Goal: Information Seeking & Learning: Find specific fact

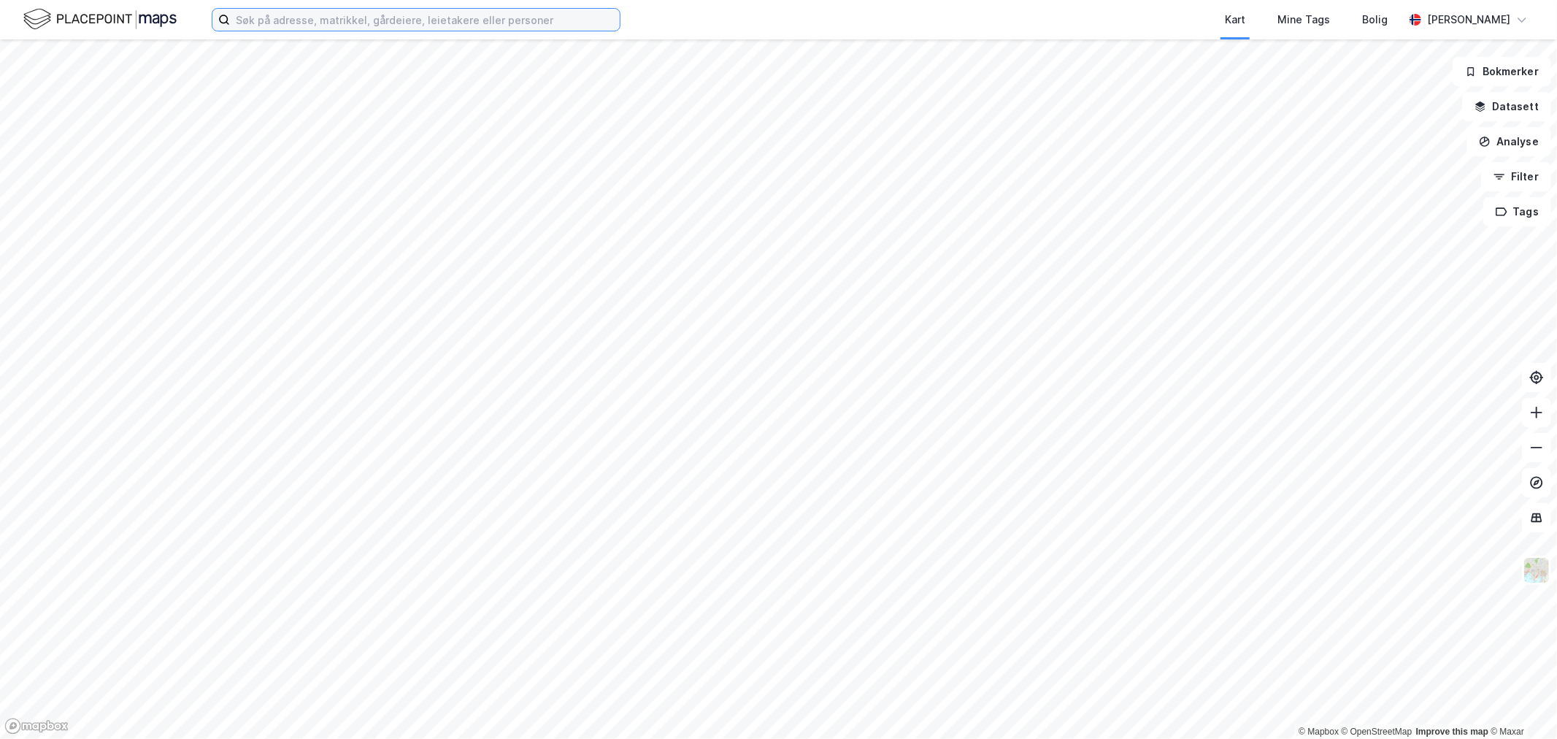
click at [346, 18] on input at bounding box center [425, 20] width 390 height 22
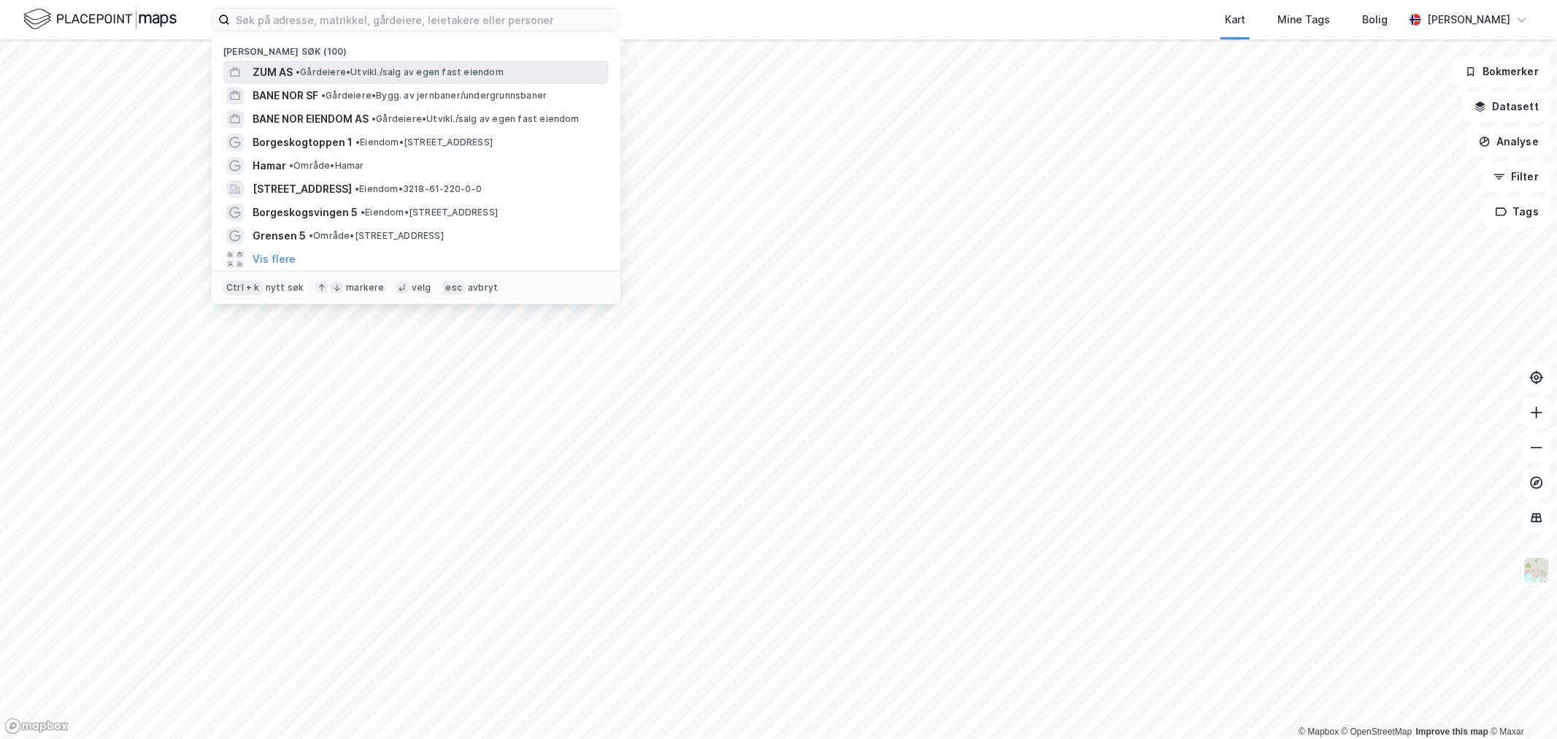
click at [308, 66] on span "• Gårdeiere • [GEOGRAPHIC_DATA]/salg av egen fast eiendom" at bounding box center [400, 72] width 208 height 12
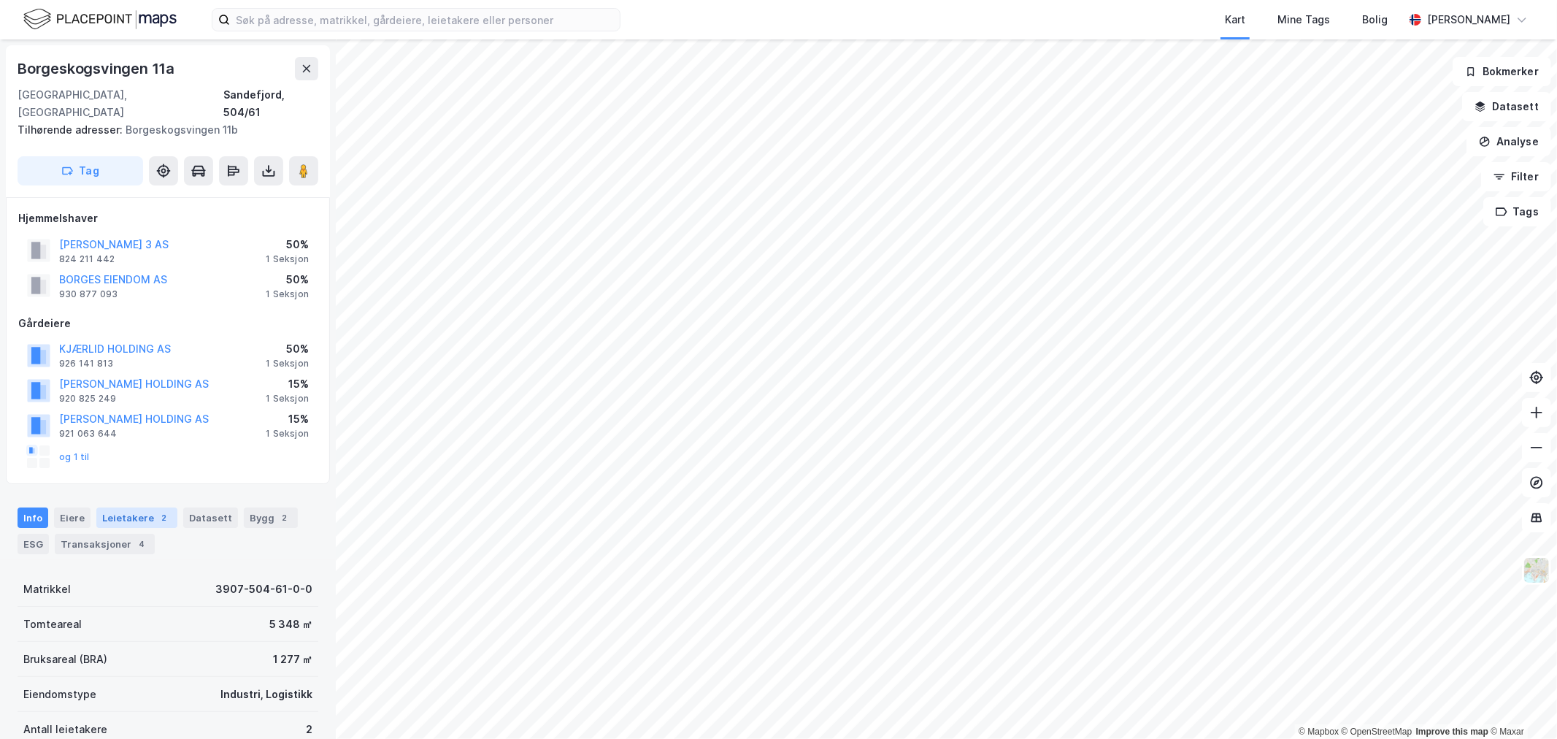
click at [157, 510] on div "2" at bounding box center [164, 517] width 15 height 15
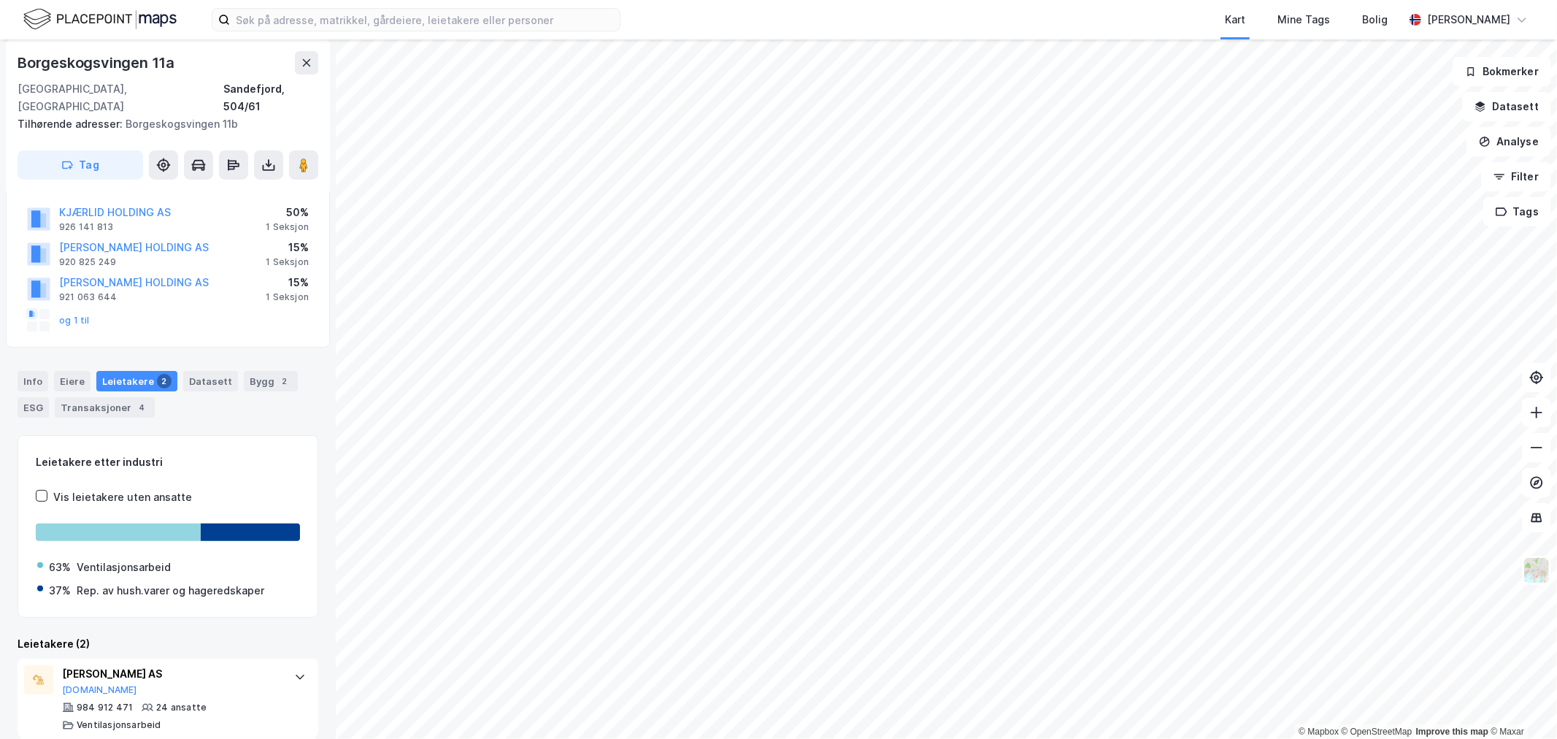
scroll to position [213, 0]
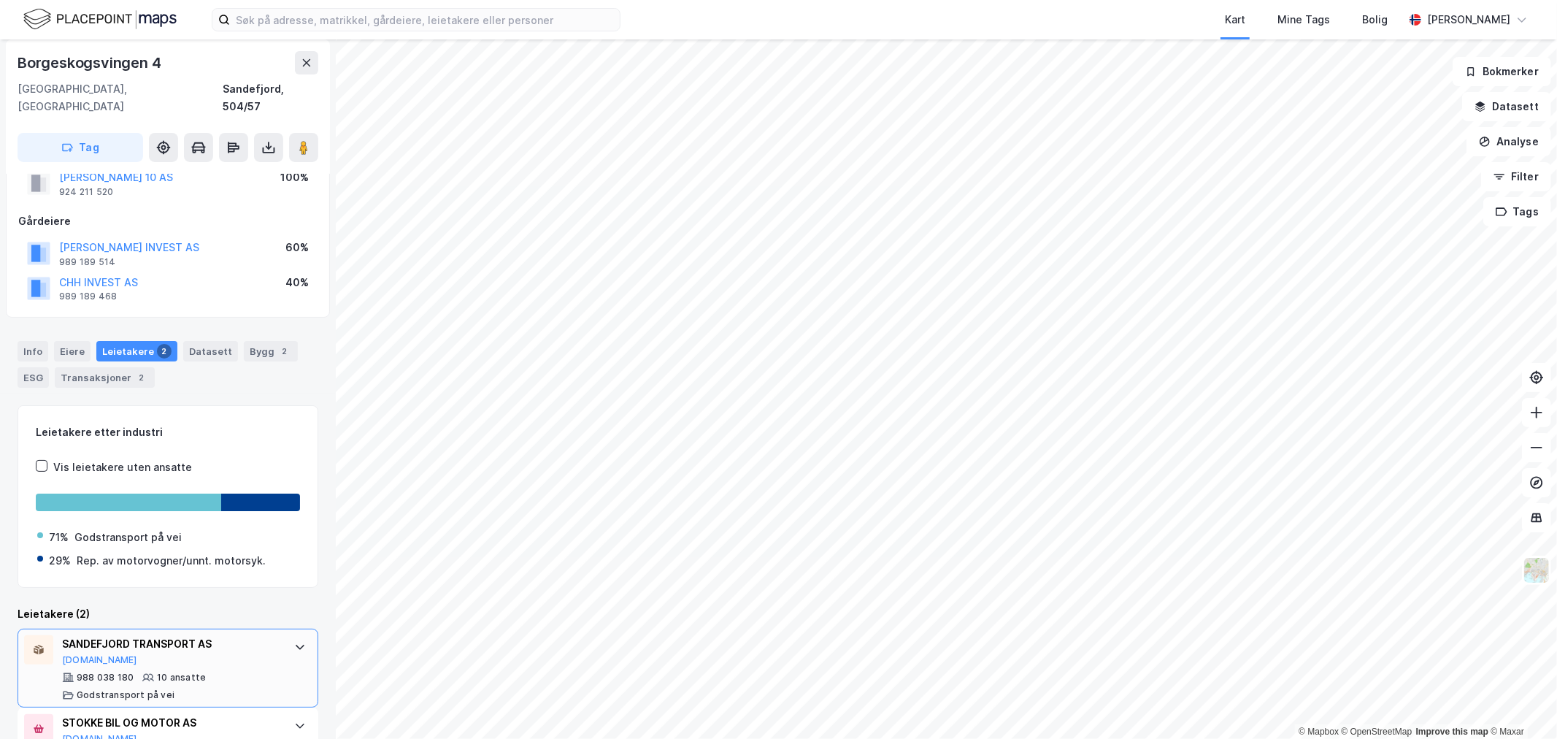
scroll to position [97, 0]
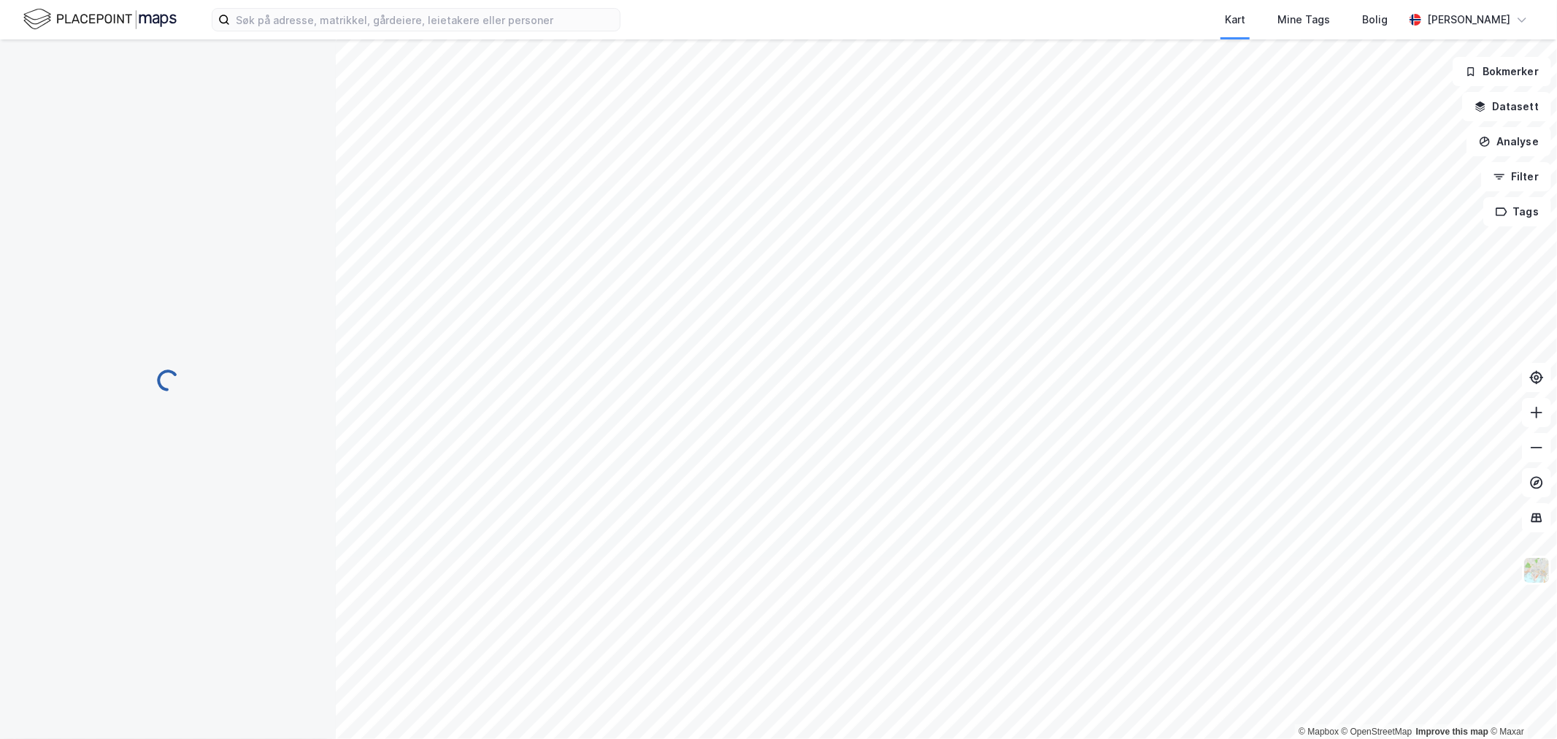
scroll to position [11, 0]
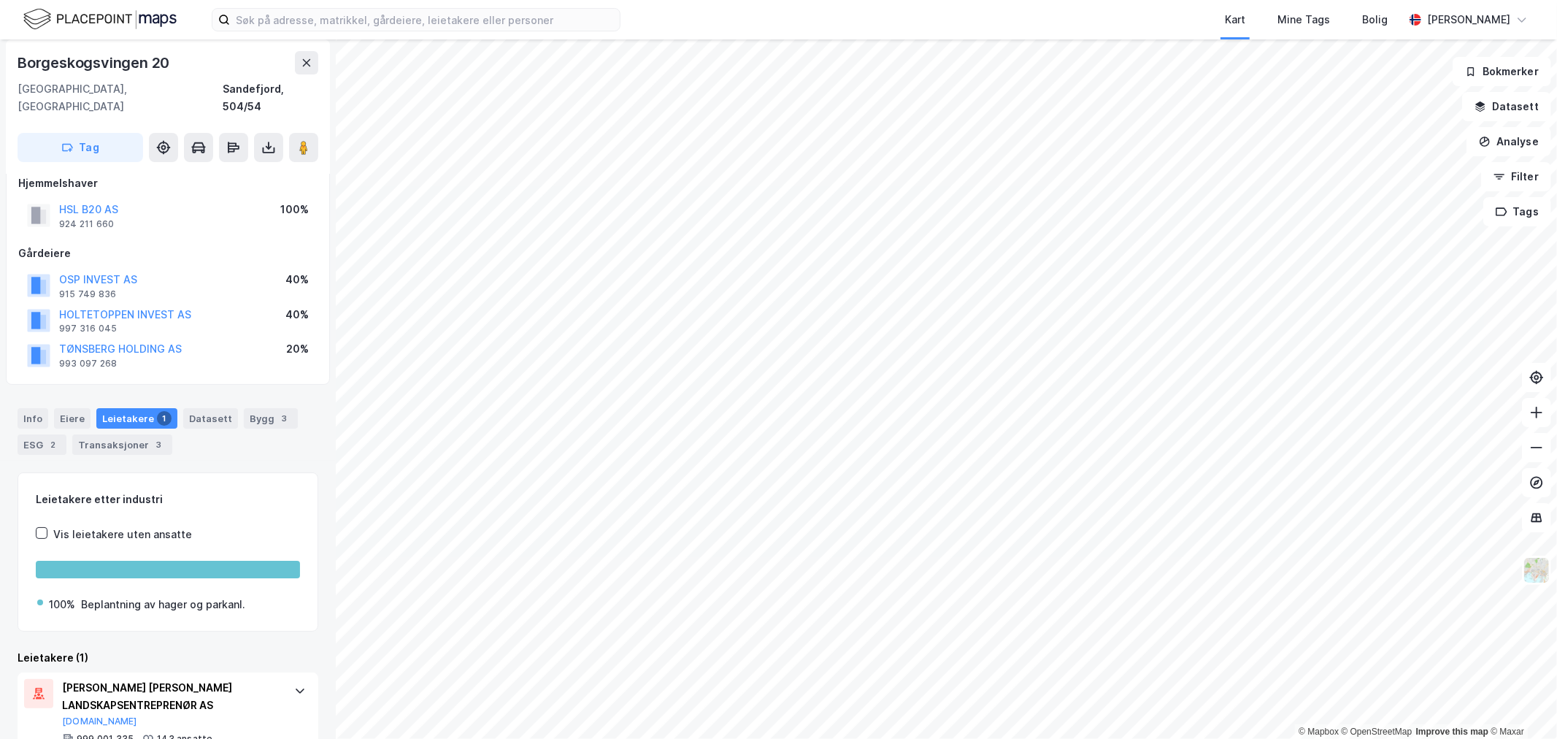
scroll to position [47, 0]
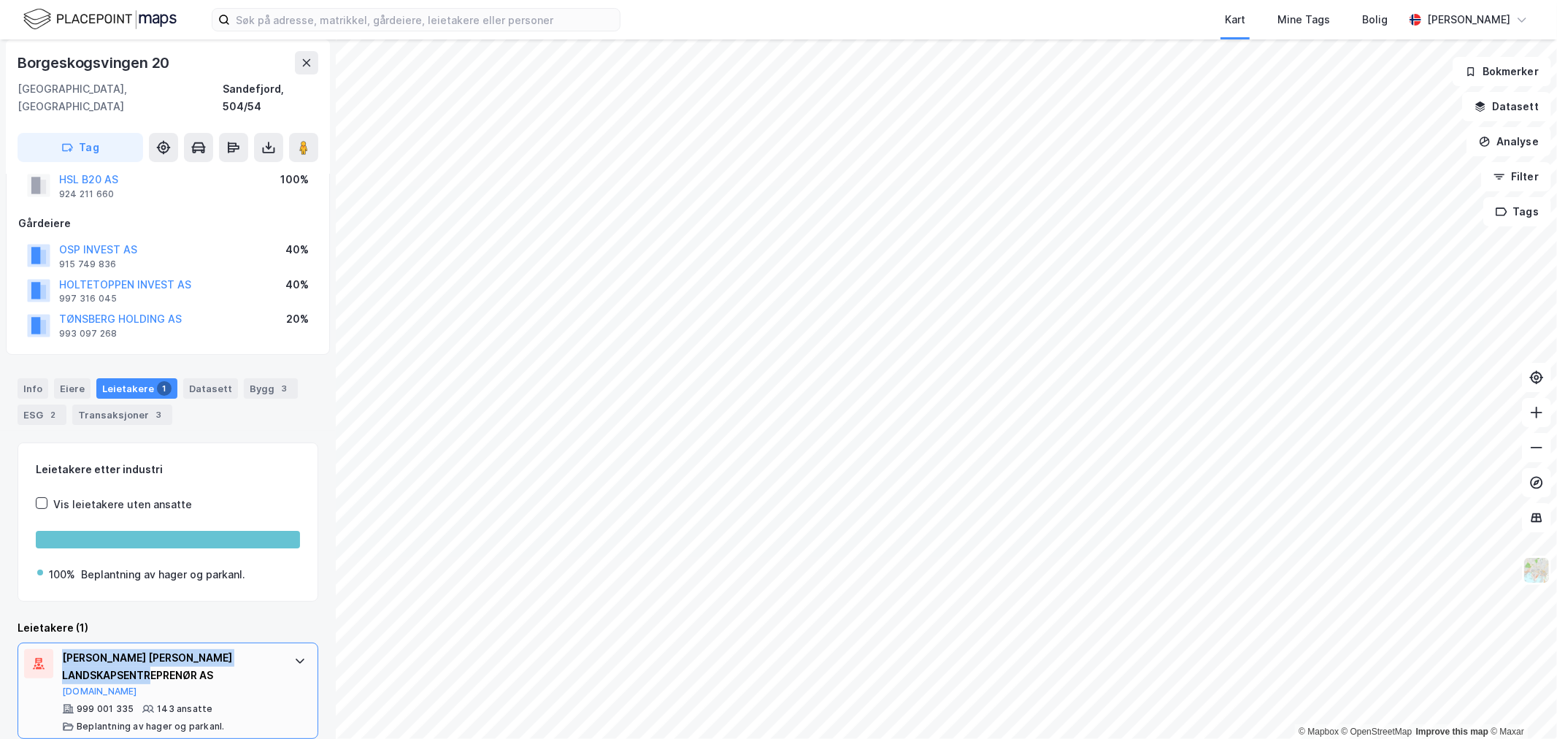
drag, startPoint x: 216, startPoint y: 659, endPoint x: 61, endPoint y: 643, distance: 155.5
click at [62, 649] on div "[PERSON_NAME] [PERSON_NAME] LANDSKAPSENTREPRENØR AS" at bounding box center [171, 666] width 218 height 35
copy div "[PERSON_NAME] [PERSON_NAME] LANDSKAPSENTREPRENØR AS"
